Goal: Use online tool/utility: Utilize a website feature to perform a specific function

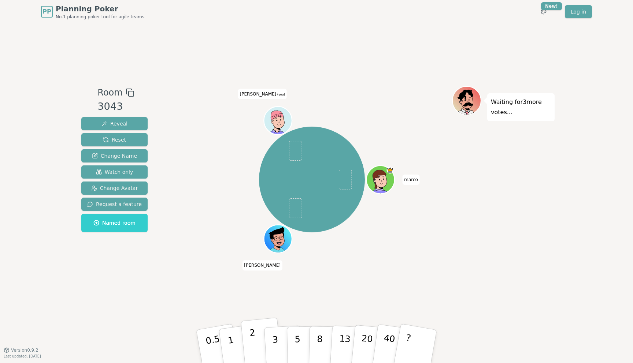
click at [249, 339] on button "2" at bounding box center [262, 347] width 42 height 58
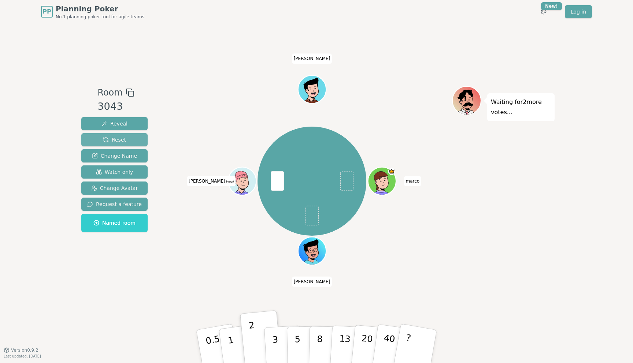
click at [118, 141] on span "Reset" at bounding box center [114, 139] width 23 height 7
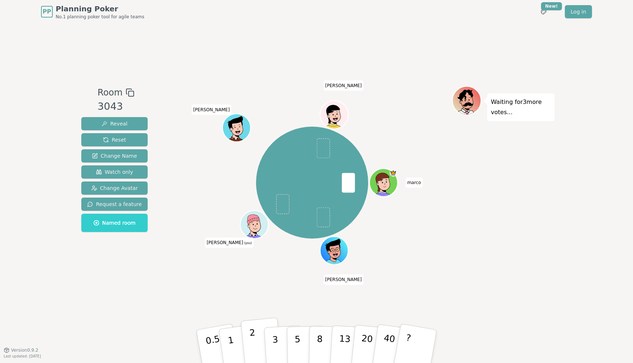
click at [253, 339] on p "2" at bounding box center [254, 348] width 10 height 40
click at [276, 343] on p "3" at bounding box center [276, 348] width 8 height 40
click at [249, 337] on button "2" at bounding box center [262, 347] width 42 height 58
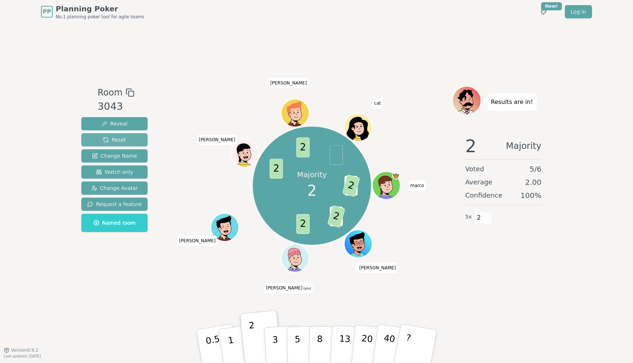
click at [94, 136] on button "Reset" at bounding box center [114, 139] width 66 height 13
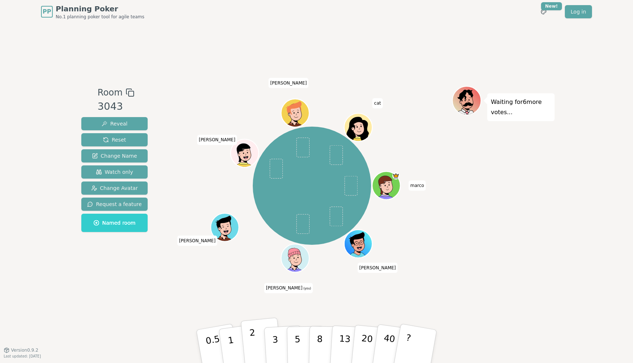
click at [252, 340] on p "2" at bounding box center [254, 348] width 10 height 40
click at [229, 337] on p "1" at bounding box center [231, 348] width 11 height 40
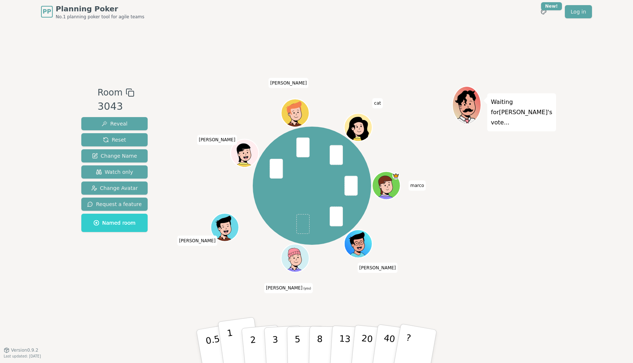
click at [230, 339] on p "1" at bounding box center [231, 348] width 11 height 40
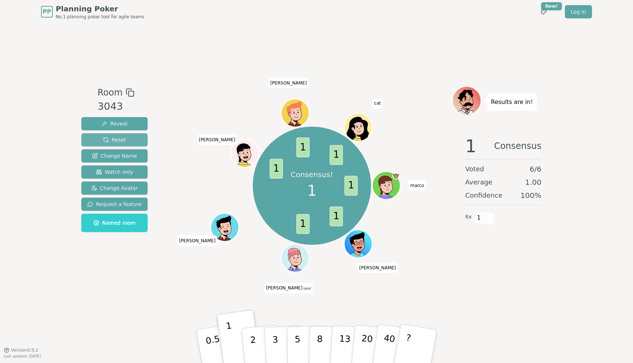
click at [116, 137] on span "Reset" at bounding box center [114, 139] width 23 height 7
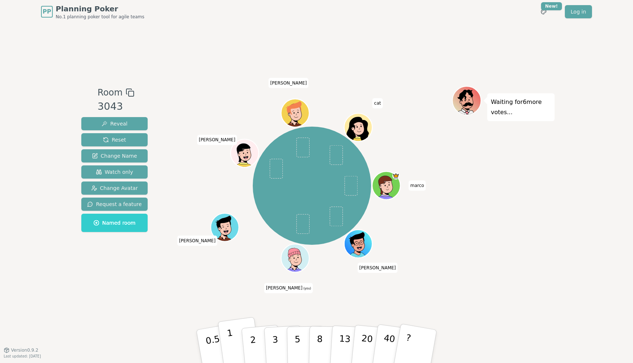
click at [232, 338] on button "1" at bounding box center [240, 346] width 44 height 59
click at [230, 341] on p "1" at bounding box center [231, 348] width 11 height 40
click at [233, 339] on button "1" at bounding box center [240, 346] width 44 height 59
click at [230, 350] on p "1" at bounding box center [231, 348] width 11 height 40
click at [97, 139] on button "Reset" at bounding box center [114, 139] width 66 height 13
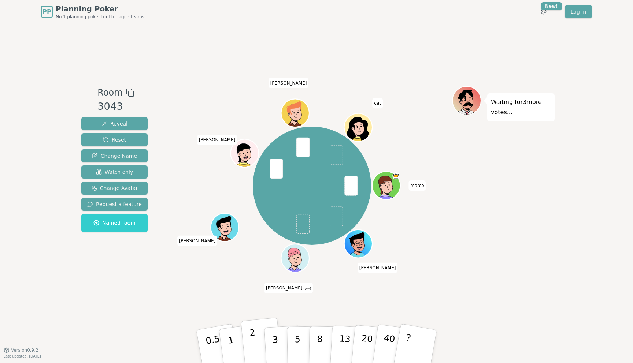
click at [253, 336] on p "2" at bounding box center [254, 348] width 10 height 40
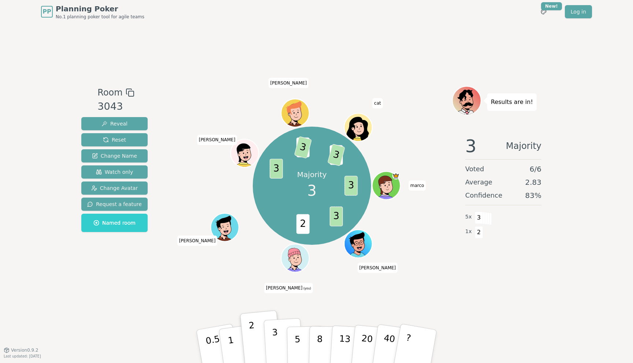
click at [272, 342] on button "3" at bounding box center [284, 346] width 40 height 57
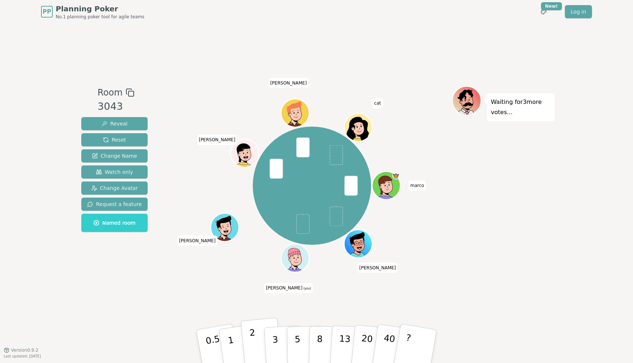
click at [251, 340] on p "2" at bounding box center [254, 348] width 10 height 40
click at [252, 344] on p "2" at bounding box center [254, 348] width 10 height 40
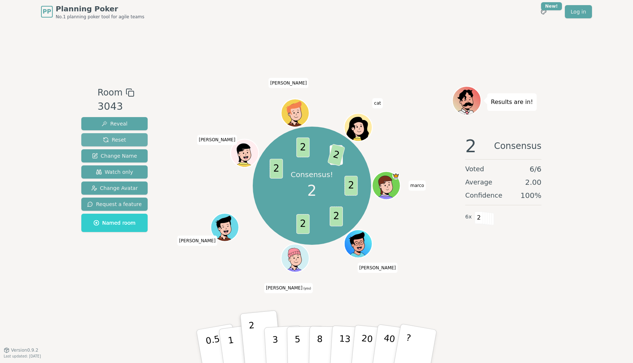
click at [107, 137] on span "Reset" at bounding box center [114, 139] width 23 height 7
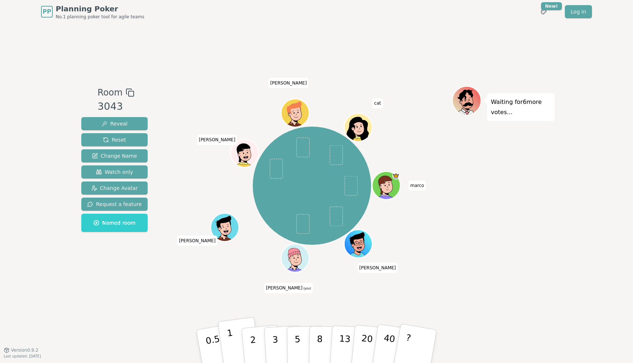
click at [228, 341] on button "1" at bounding box center [240, 346] width 44 height 59
click at [256, 351] on button "2" at bounding box center [262, 347] width 42 height 58
click at [278, 343] on button "3" at bounding box center [284, 346] width 40 height 57
click at [294, 344] on button "5" at bounding box center [306, 347] width 38 height 56
click at [273, 339] on p "3" at bounding box center [276, 348] width 8 height 40
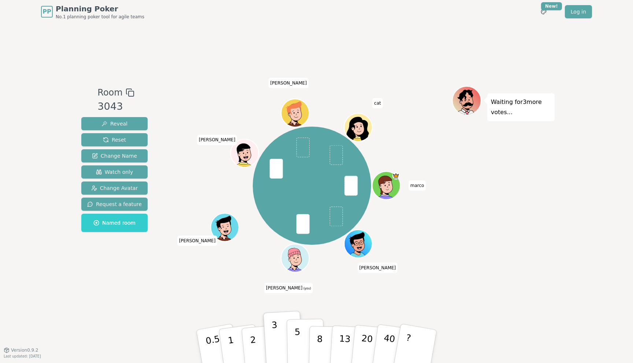
click at [293, 343] on button "5" at bounding box center [306, 347] width 38 height 56
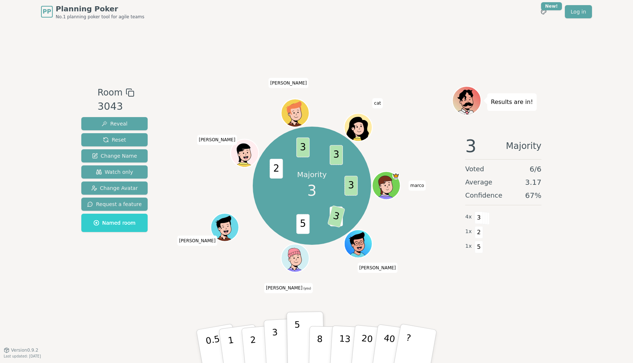
click at [278, 345] on button "3" at bounding box center [284, 346] width 40 height 57
